Goal: Task Accomplishment & Management: Manage account settings

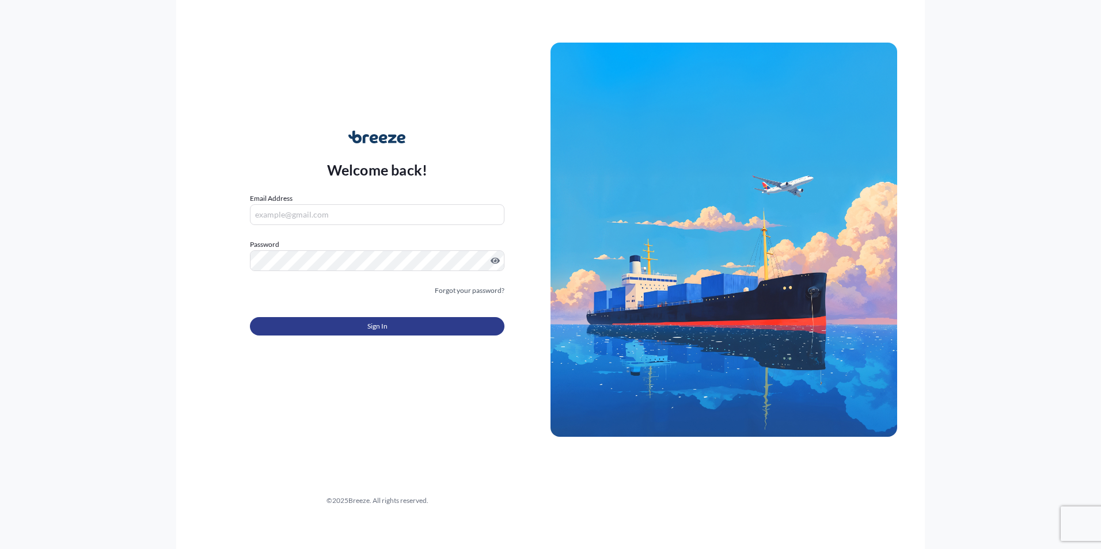
type input "[PERSON_NAME][EMAIL_ADDRESS][DOMAIN_NAME]"
click at [309, 324] on button "Sign In" at bounding box center [377, 326] width 255 height 18
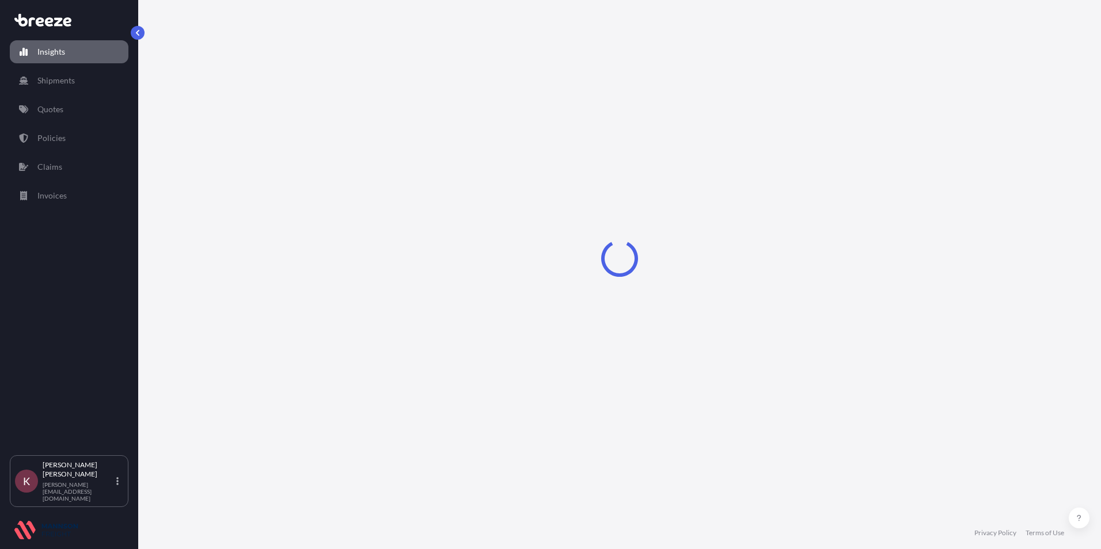
select select "2025"
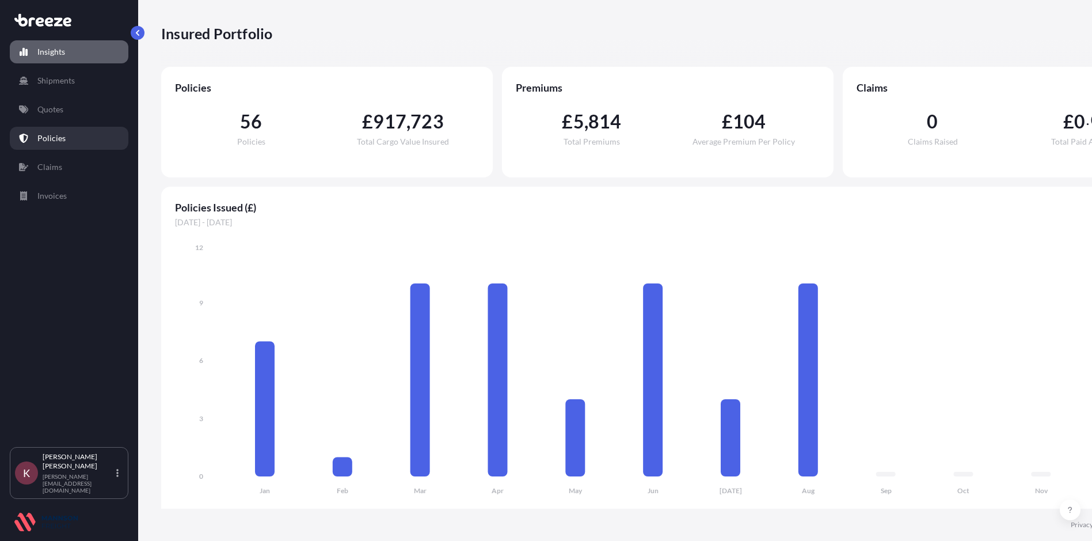
click at [46, 145] on link "Policies" at bounding box center [69, 138] width 119 height 23
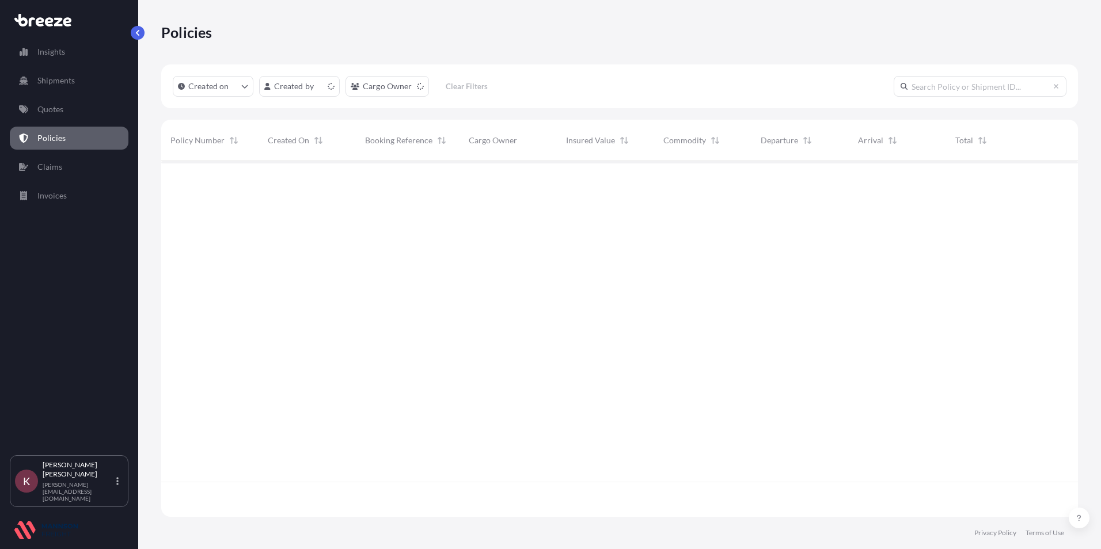
scroll to position [354, 908]
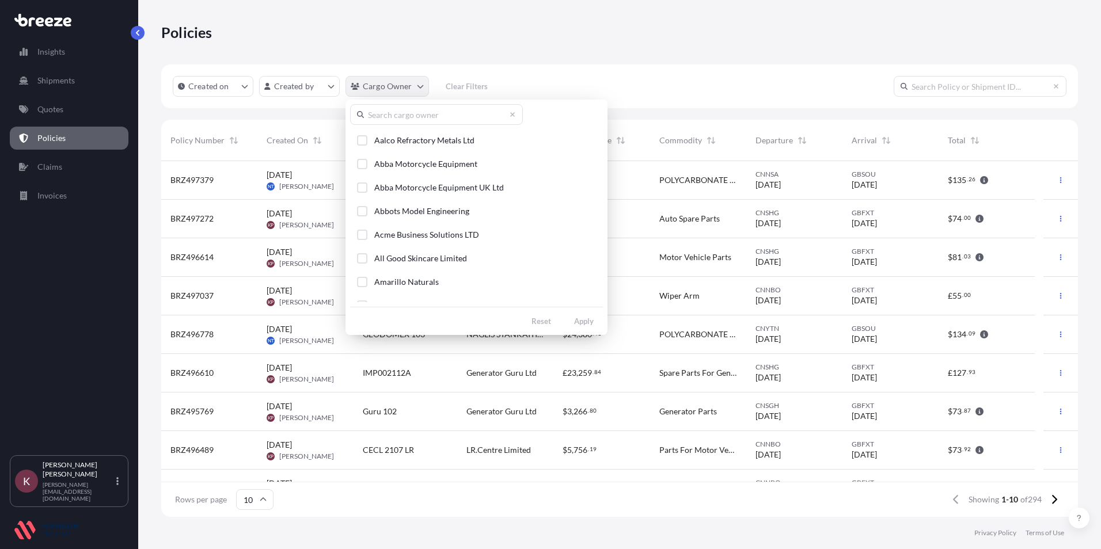
click at [397, 87] on html "Insights Shipments Quotes Policies Claims Invoices K Kerry Perkins [EMAIL_ADDRE…" at bounding box center [550, 274] width 1101 height 549
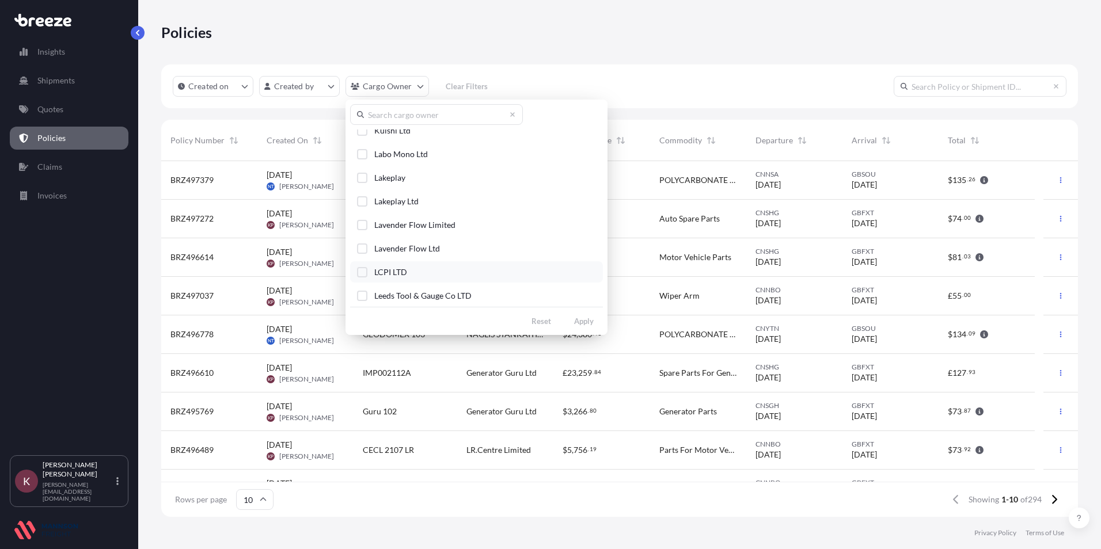
scroll to position [1555, 0]
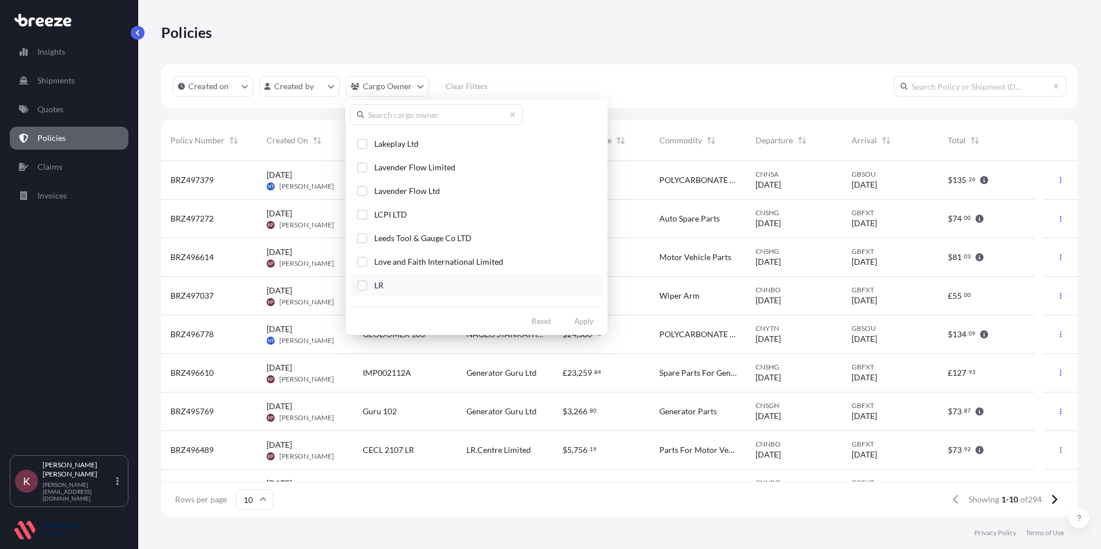
click at [365, 287] on div "Select Option" at bounding box center [362, 285] width 10 height 10
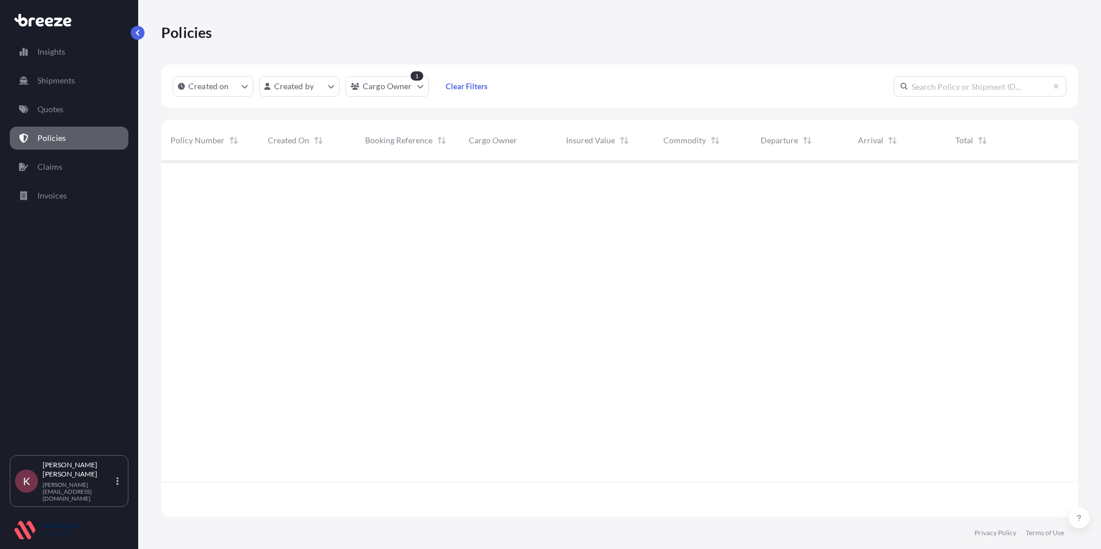
scroll to position [389, 908]
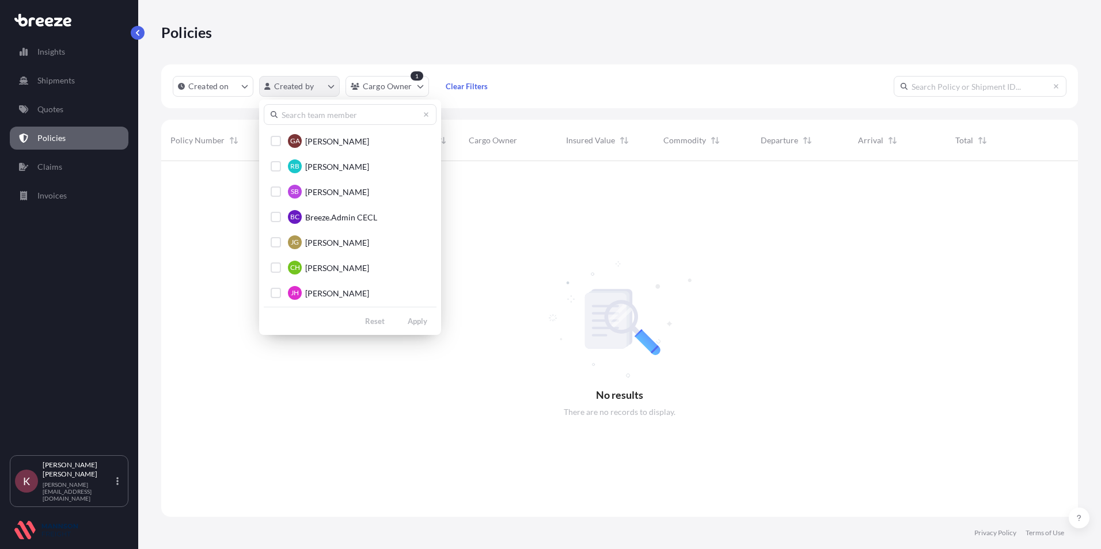
click at [296, 94] on html "Insights Shipments Quotes Policies Claims Invoices K Kerry Perkins [EMAIL_ADDRE…" at bounding box center [550, 274] width 1101 height 549
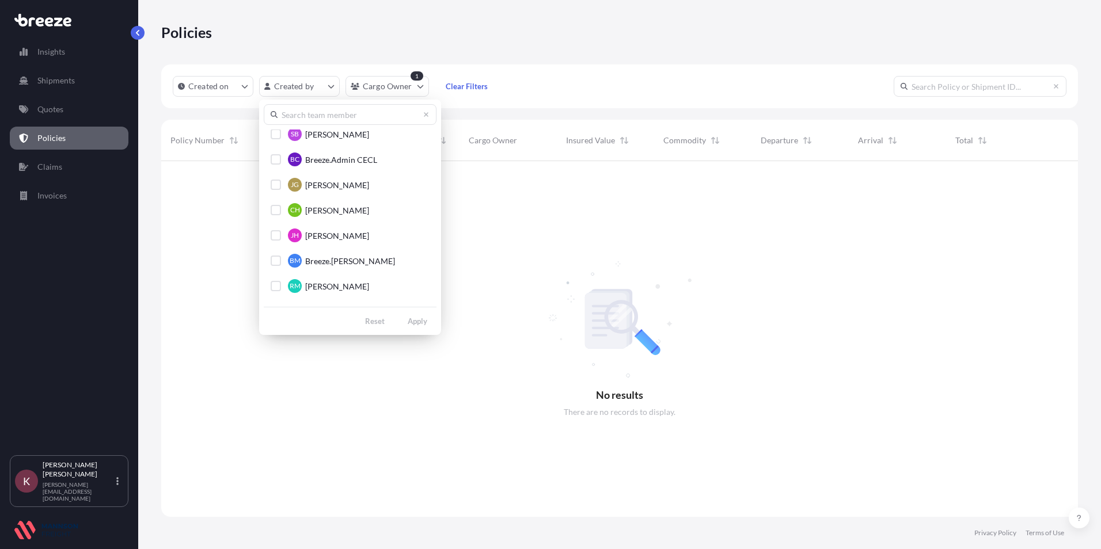
scroll to position [115, 0]
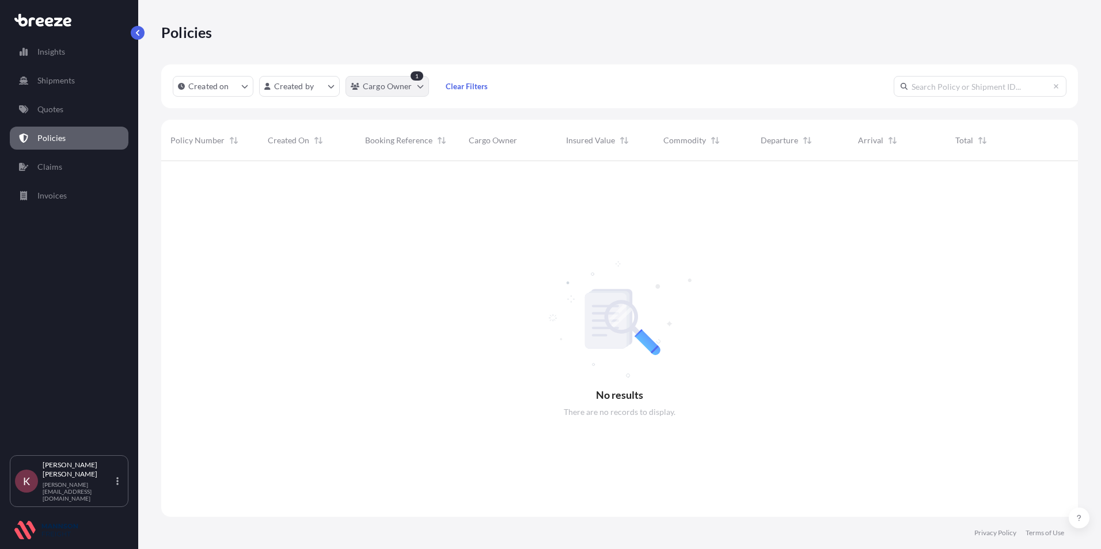
click at [375, 90] on html "Insights Shipments Quotes Policies Claims Invoices K Kerry Perkins [EMAIL_ADDRE…" at bounding box center [550, 274] width 1101 height 549
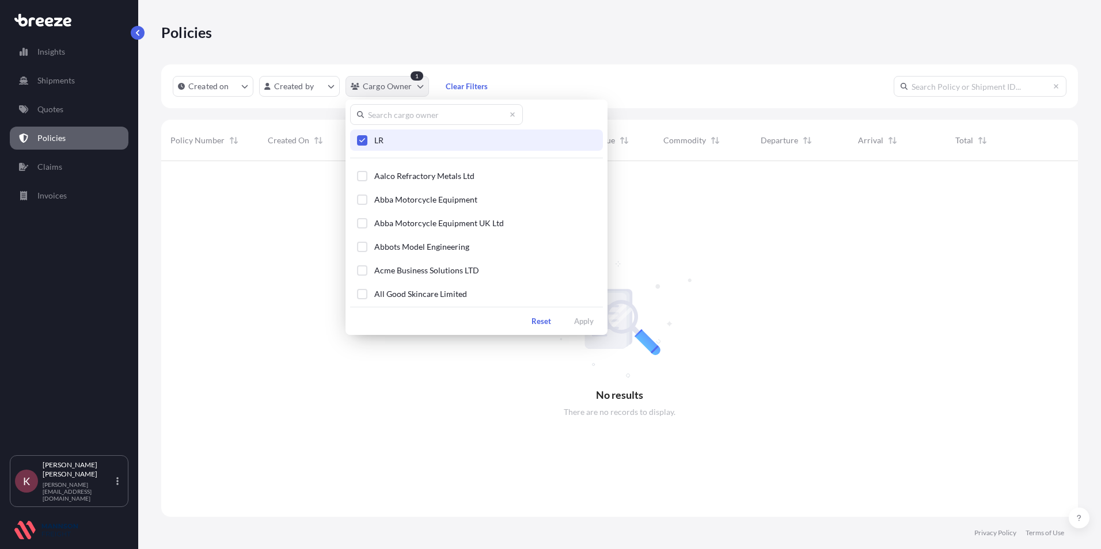
click at [414, 86] on html "Insights Shipments Quotes Policies Claims Invoices K Kerry Perkins [EMAIL_ADDRE…" at bounding box center [550, 274] width 1101 height 549
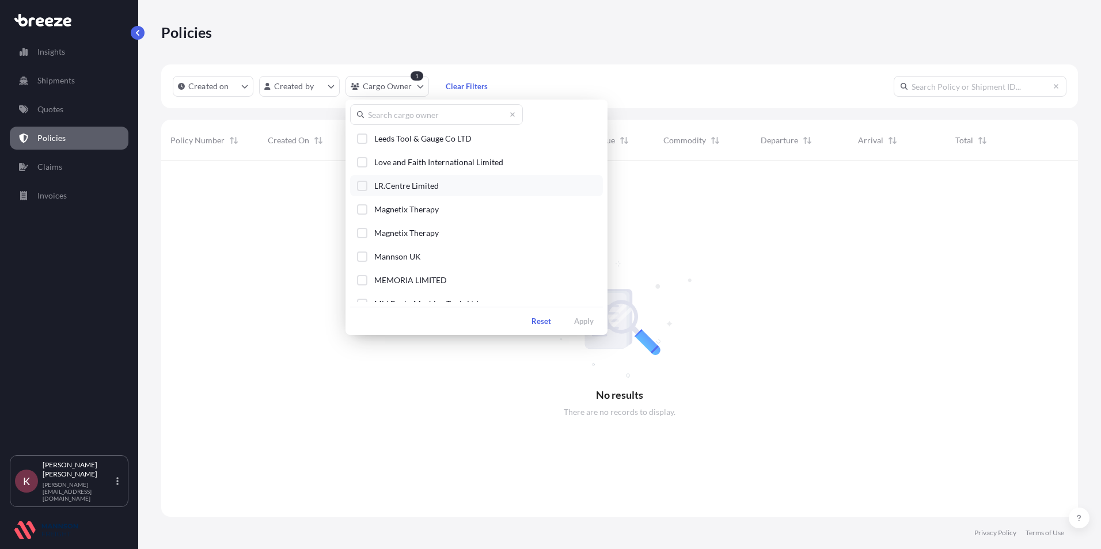
scroll to position [1670, 0]
click at [363, 208] on div "Select Option" at bounding box center [362, 206] width 10 height 10
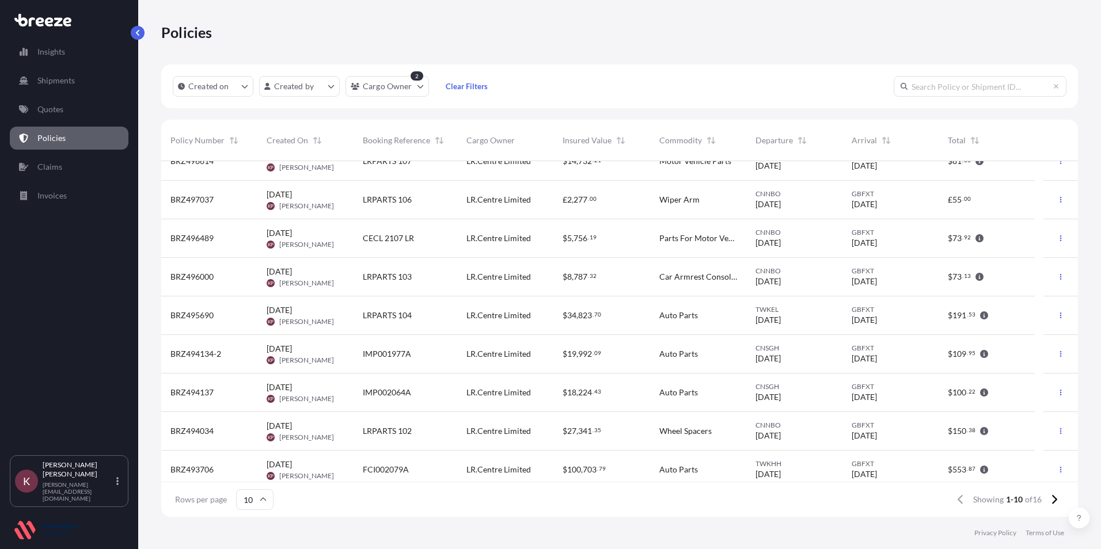
scroll to position [65, 0]
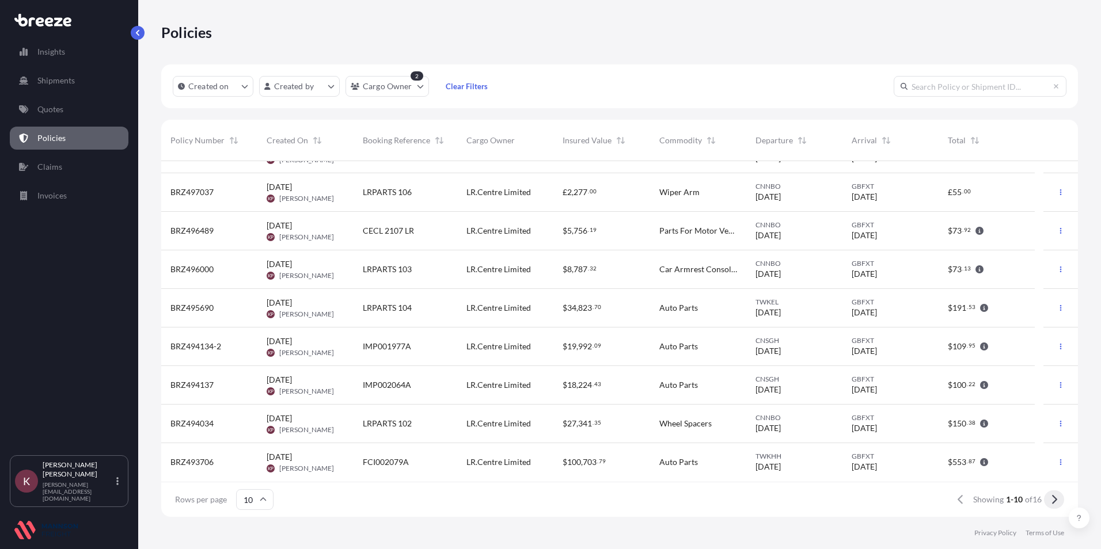
click at [1051, 499] on icon at bounding box center [1054, 500] width 6 height 10
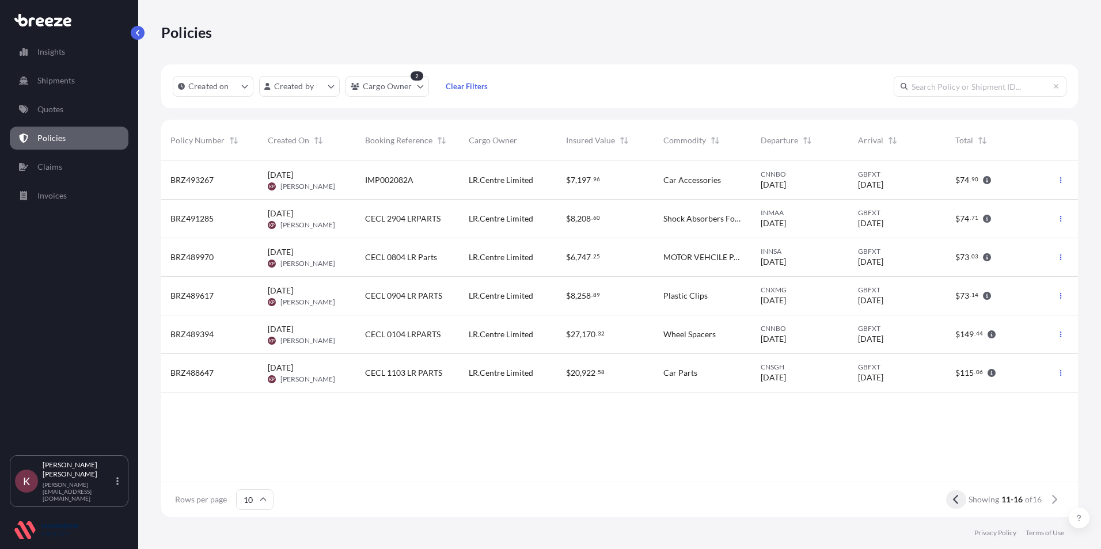
click at [955, 502] on icon at bounding box center [956, 500] width 6 height 10
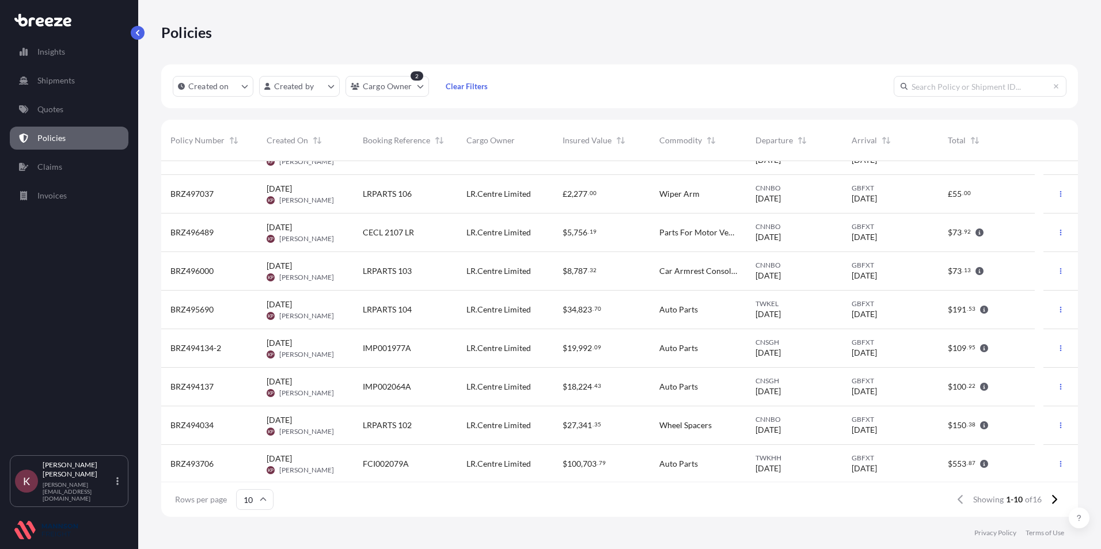
scroll to position [65, 0]
